Goal: Task Accomplishment & Management: Manage account settings

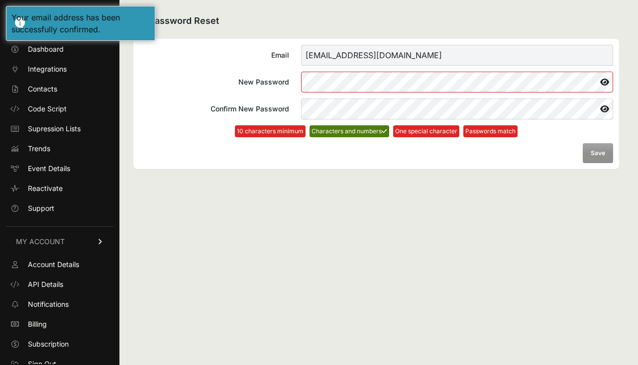
scroll to position [8, 0]
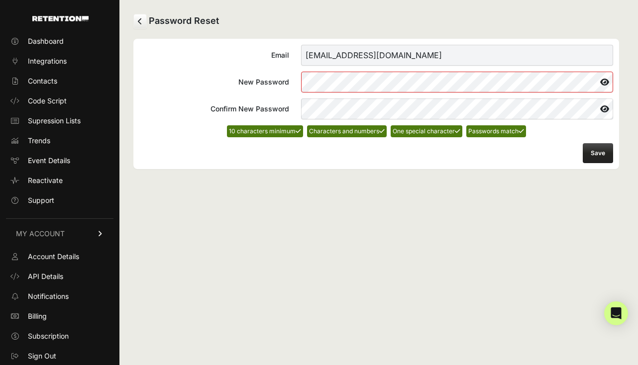
click at [596, 158] on button "Save" at bounding box center [597, 153] width 30 height 20
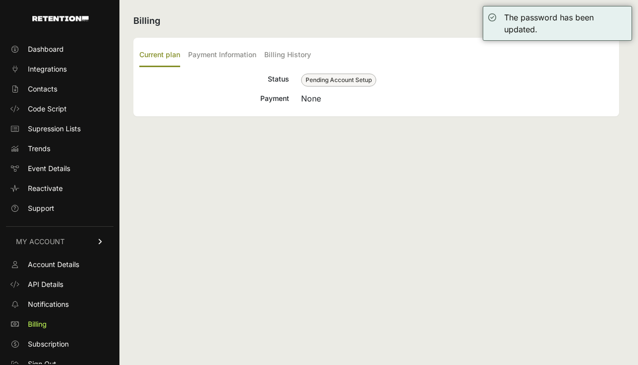
scroll to position [8, 0]
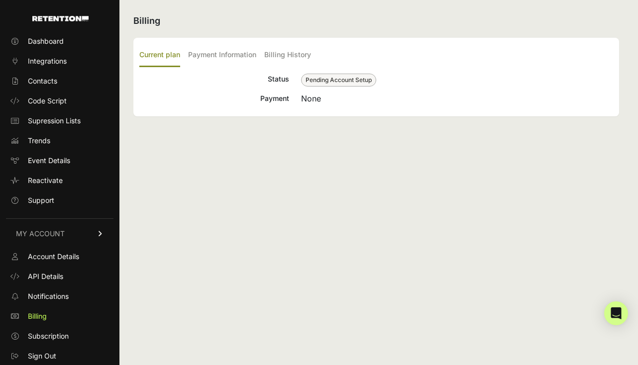
click at [342, 190] on div "Billing Current plan Payment Information Billing History Status Pending Account…" at bounding box center [375, 182] width 513 height 365
click at [61, 260] on span "Account Details" at bounding box center [53, 257] width 51 height 10
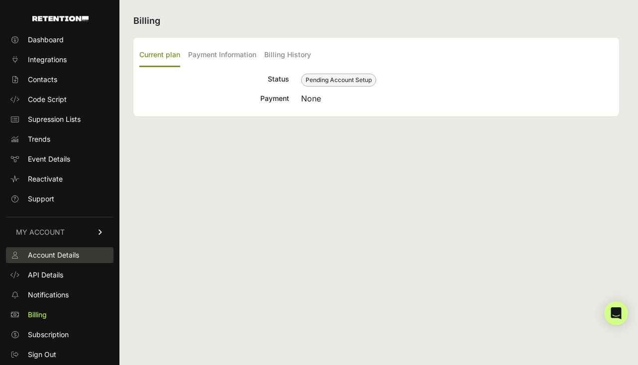
scroll to position [8, 0]
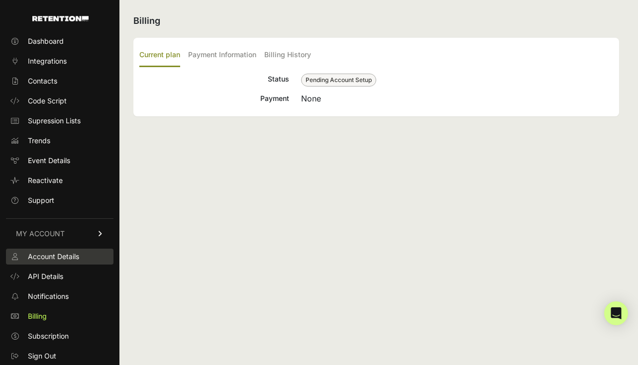
click at [61, 251] on link "Account Details" at bounding box center [59, 257] width 107 height 16
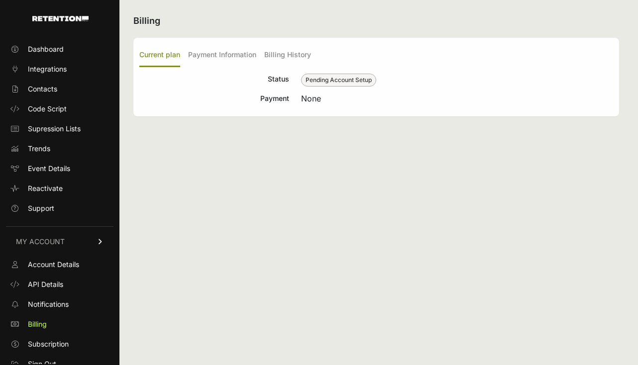
scroll to position [8, 0]
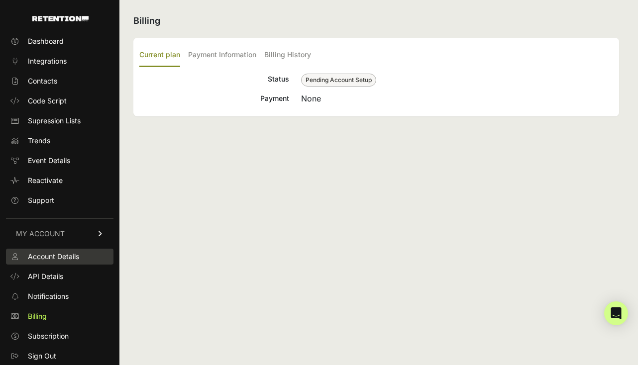
click at [64, 258] on span "Account Details" at bounding box center [53, 257] width 51 height 10
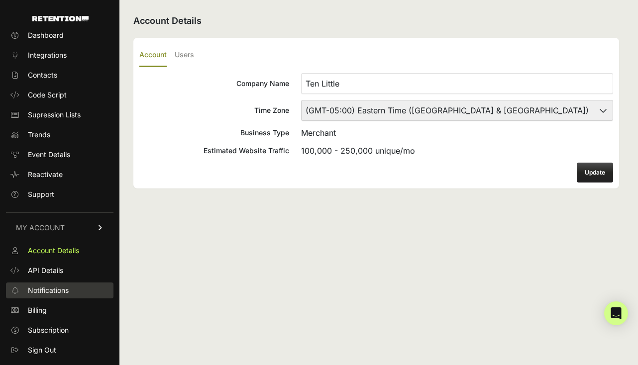
scroll to position [8, 0]
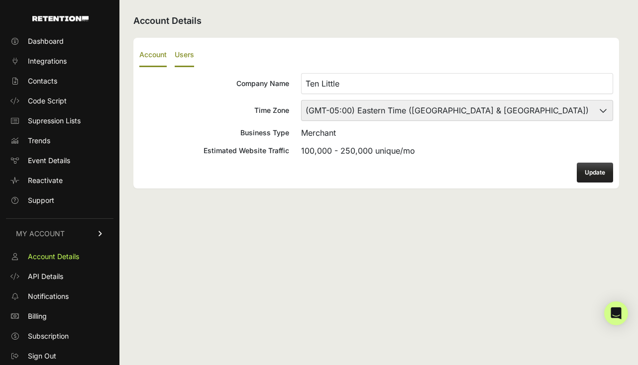
click at [186, 51] on label "Users" at bounding box center [184, 55] width 19 height 23
click at [0, 0] on input "Users" at bounding box center [0, 0] width 0 height 0
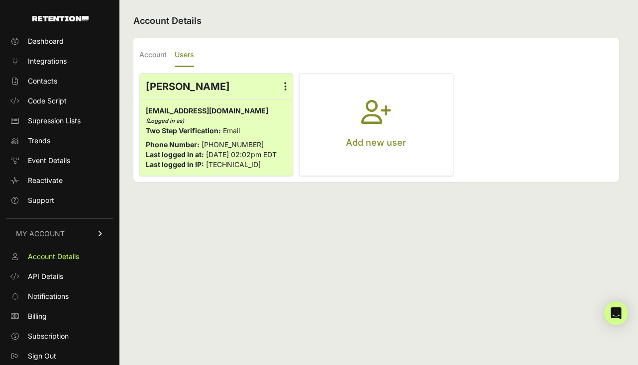
click at [370, 156] on button "Add new user" at bounding box center [375, 125] width 153 height 102
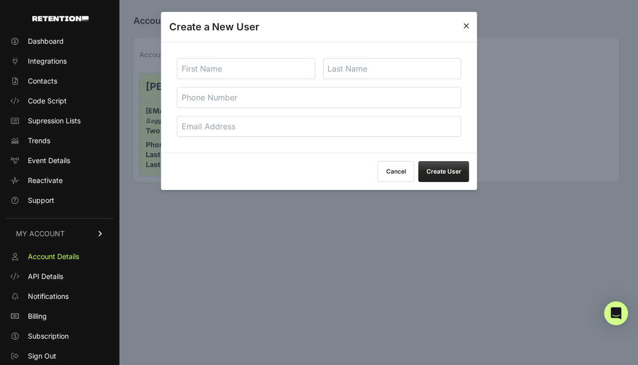
click at [253, 69] on input "text" at bounding box center [246, 68] width 138 height 21
type input "Fatma"
type input "Collins"
click at [202, 130] on input "email" at bounding box center [319, 126] width 284 height 21
type input "[EMAIL_ADDRESS][DOMAIN_NAME]"
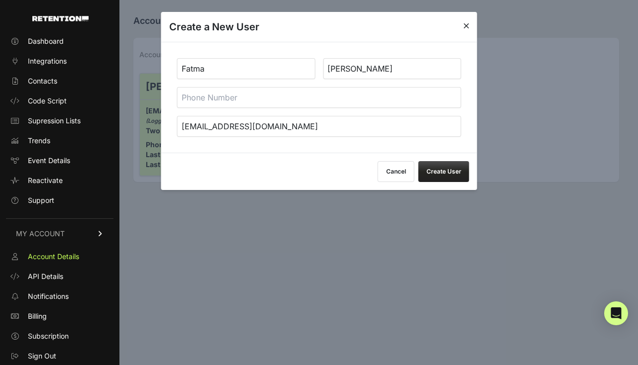
click at [440, 172] on button "Create User" at bounding box center [443, 171] width 51 height 21
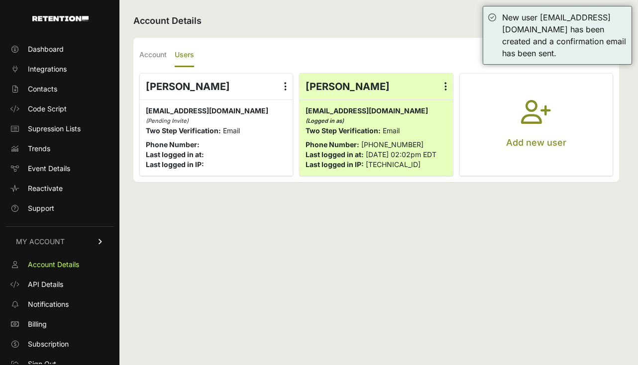
scroll to position [8, 0]
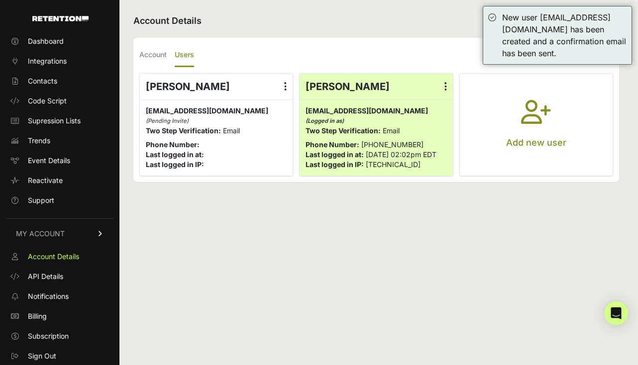
click at [524, 127] on icon "button" at bounding box center [536, 118] width 30 height 36
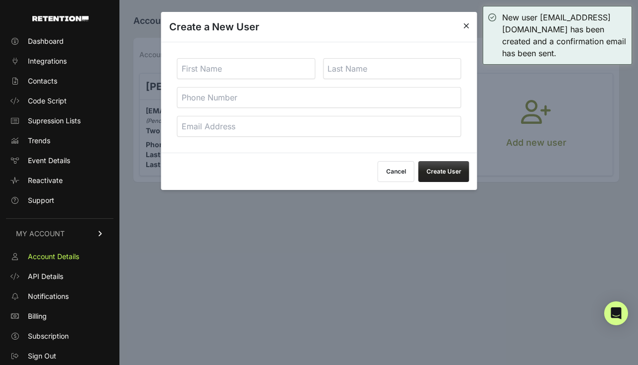
click at [280, 74] on input "text" at bounding box center [246, 68] width 138 height 21
type input "[PERSON_NAME]"
type input "Y"
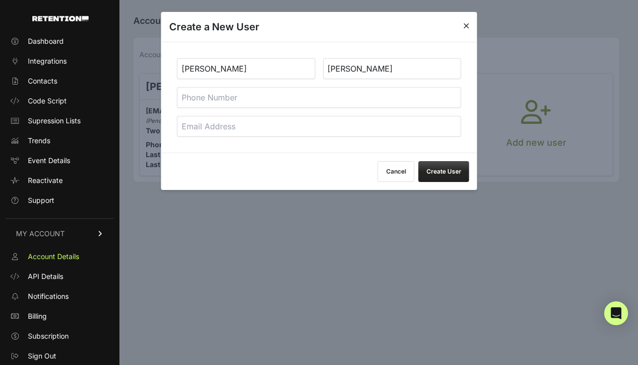
type input "Dubyak"
click at [238, 125] on input "email" at bounding box center [319, 126] width 284 height 21
type input "[PERSON_NAME][EMAIL_ADDRESS][DOMAIN_NAME]"
click at [435, 177] on button "Create User" at bounding box center [443, 171] width 51 height 21
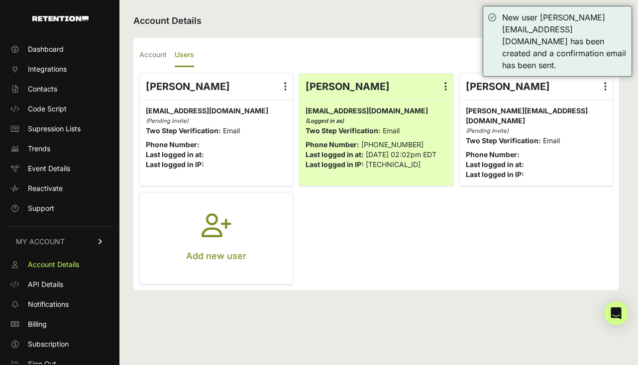
scroll to position [8, 0]
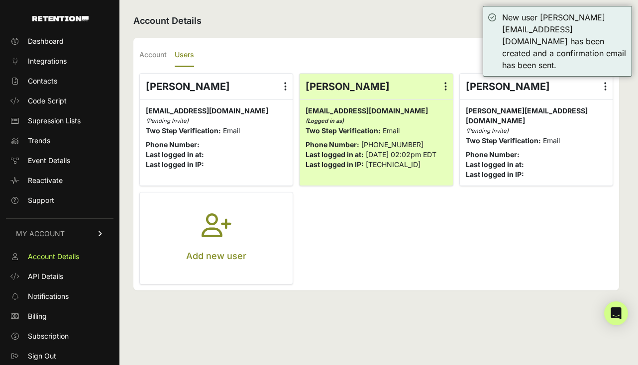
click at [435, 285] on div "Account Users Company Name Ten Little Time Zone (GMT-10:00) [GEOGRAPHIC_DATA]/[…" at bounding box center [375, 164] width 485 height 253
